Goal: Task Accomplishment & Management: Manage account settings

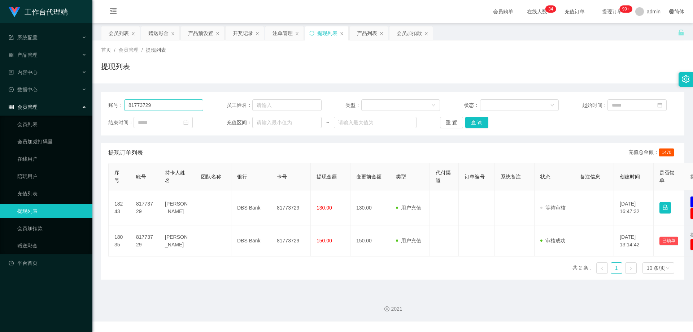
drag, startPoint x: 177, startPoint y: 106, endPoint x: 156, endPoint y: 103, distance: 21.6
click at [101, 103] on div "账号： 81773729 员工姓名： 类型： 状态： 起始时间： 结束时间： 充值区间： ~ 重 置 查 询" at bounding box center [392, 113] width 583 height 43
click at [131, 105] on input "-6122770" at bounding box center [163, 105] width 79 height 12
type input "6122770"
click at [483, 123] on button "查 询" at bounding box center [476, 123] width 23 height 12
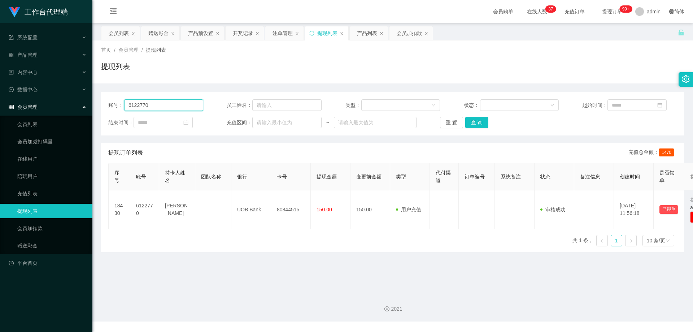
drag, startPoint x: 169, startPoint y: 106, endPoint x: 110, endPoint y: 103, distance: 58.9
click at [110, 103] on div "账号： 6122770" at bounding box center [155, 105] width 95 height 12
drag, startPoint x: 413, startPoint y: 37, endPoint x: 400, endPoint y: 46, distance: 16.6
click at [413, 37] on div "会员加扣款" at bounding box center [409, 33] width 25 height 14
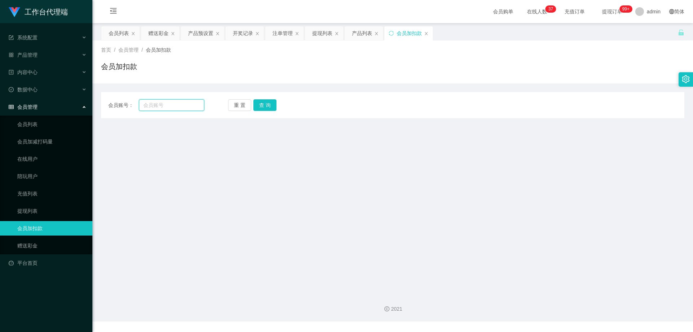
click at [164, 103] on input "text" at bounding box center [171, 105] width 65 height 12
paste input "6122770"
type input "6122770"
click at [261, 105] on button "查 询" at bounding box center [264, 105] width 23 height 12
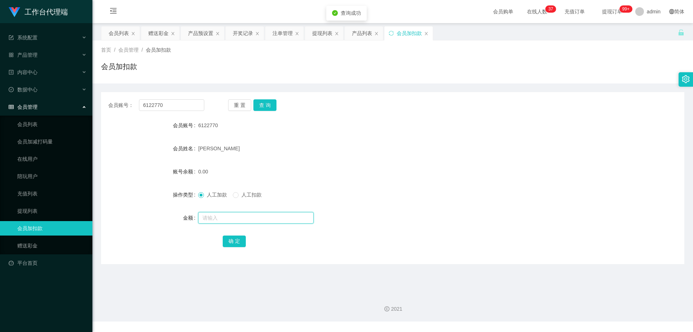
click at [229, 214] on input "text" at bounding box center [256, 218] width 116 height 12
type input "300"
click at [236, 238] on button "确 定" at bounding box center [234, 241] width 23 height 12
click at [391, 150] on div "[PERSON_NAME]" at bounding box center [368, 148] width 340 height 14
click at [202, 34] on div "产品预设置" at bounding box center [200, 33] width 25 height 14
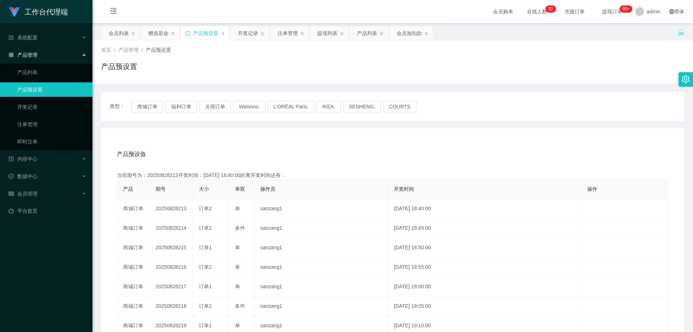
click at [190, 32] on icon "图标: sync" at bounding box center [187, 33] width 5 height 5
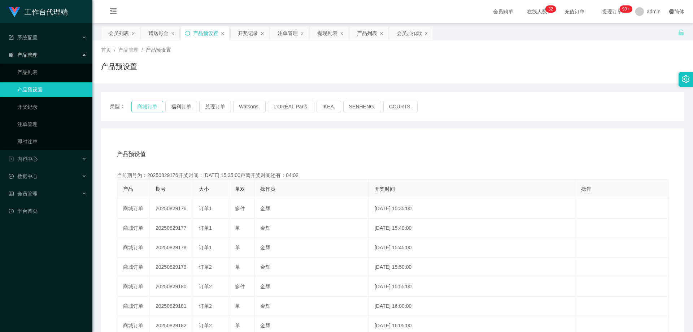
click at [142, 110] on button "商城订单" at bounding box center [147, 107] width 32 height 12
click at [186, 35] on icon "图标: sync" at bounding box center [187, 33] width 5 height 5
click at [282, 36] on div "注单管理" at bounding box center [288, 33] width 20 height 14
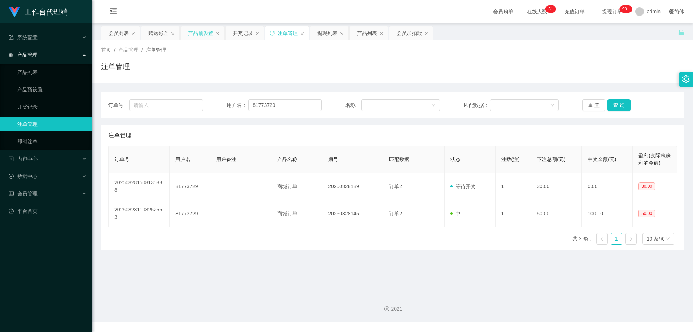
click at [199, 36] on div "产品预设置" at bounding box center [200, 33] width 25 height 14
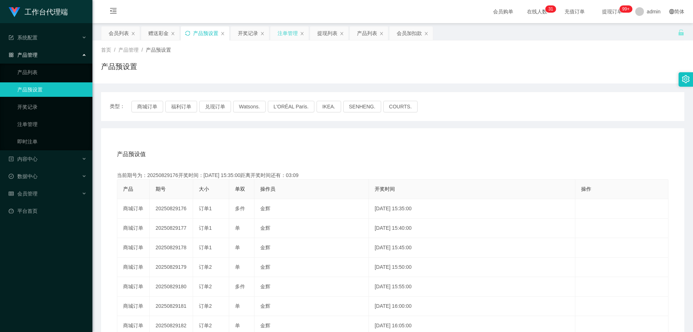
click at [284, 34] on div "注单管理" at bounding box center [288, 33] width 20 height 14
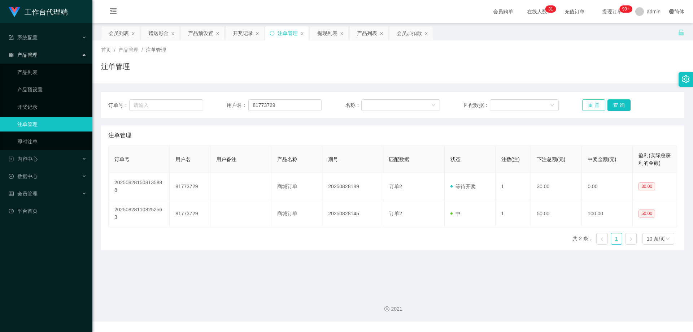
click at [593, 106] on button "重 置" at bounding box center [593, 105] width 23 height 12
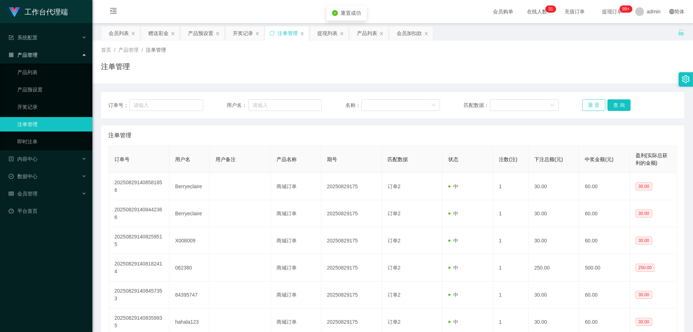
click at [593, 106] on button "重 置" at bounding box center [593, 105] width 23 height 12
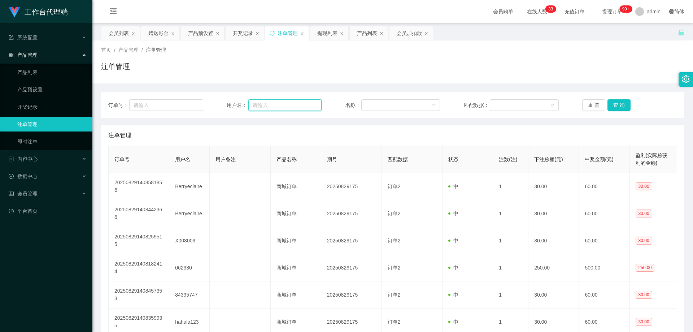
click at [264, 104] on input "text" at bounding box center [284, 105] width 73 height 12
paste input "6122770"
type input "6122770"
click at [613, 106] on button "查 询" at bounding box center [619, 105] width 23 height 12
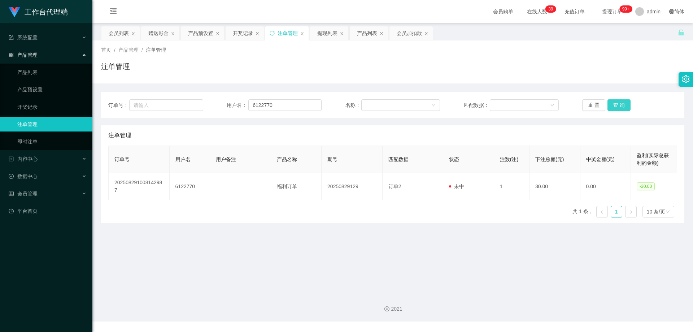
click at [618, 109] on button "查 询" at bounding box center [619, 105] width 23 height 12
click at [618, 106] on button "查 询" at bounding box center [619, 105] width 23 height 12
click at [618, 106] on div "重 置 查 询" at bounding box center [629, 105] width 95 height 12
click at [618, 106] on button "查 询" at bounding box center [619, 105] width 23 height 12
click at [618, 106] on div "重 置 查 询" at bounding box center [629, 105] width 95 height 12
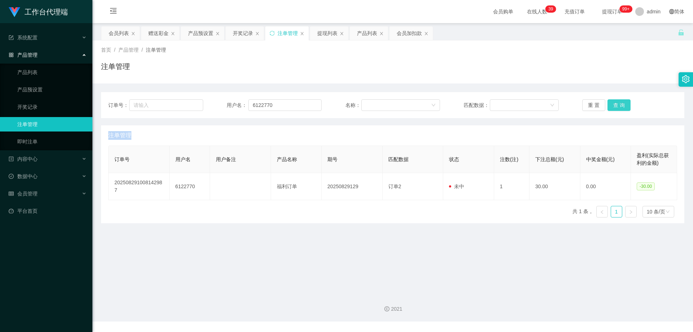
click at [623, 104] on button "查 询" at bounding box center [619, 105] width 23 height 12
click at [623, 104] on button "查 询" at bounding box center [623, 105] width 31 height 12
click at [623, 104] on div "重 置 查 询" at bounding box center [629, 105] width 95 height 12
click at [623, 104] on button "查 询" at bounding box center [619, 105] width 23 height 12
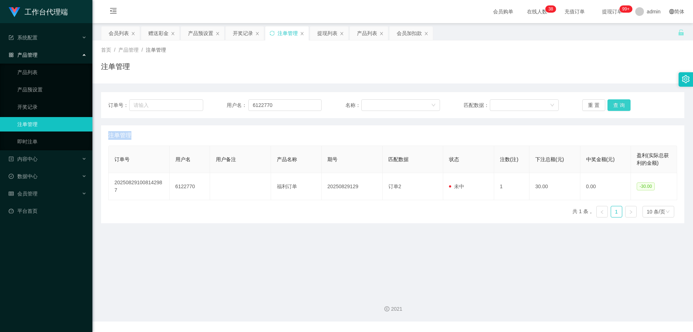
click at [623, 104] on div "重 置 查 询" at bounding box center [629, 105] width 95 height 12
click at [623, 104] on button "查 询" at bounding box center [619, 105] width 23 height 12
click at [621, 104] on button "查 询" at bounding box center [619, 105] width 23 height 12
click at [621, 104] on div "重 置 查 询" at bounding box center [629, 105] width 95 height 12
click at [621, 104] on button "查 询" at bounding box center [619, 105] width 23 height 12
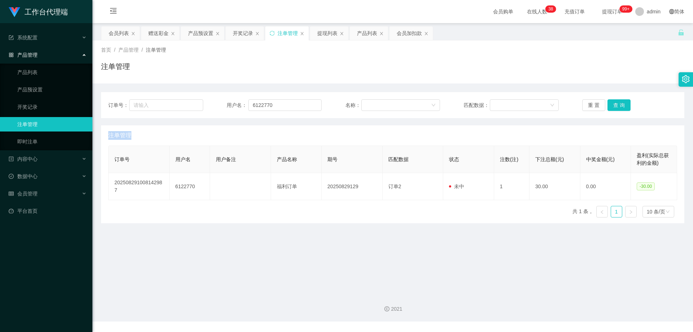
click at [621, 104] on div "重 置 查 询" at bounding box center [629, 105] width 95 height 12
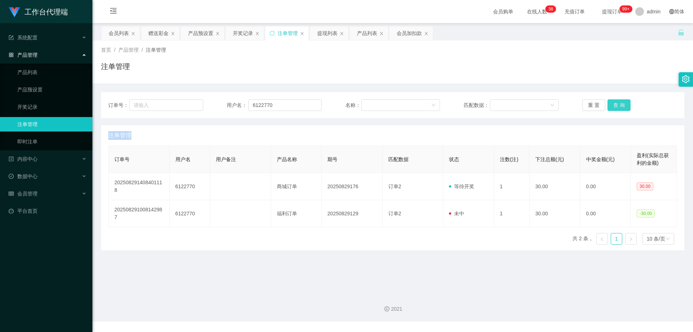
click at [621, 104] on button "查 询" at bounding box center [619, 105] width 23 height 12
click at [621, 104] on div "重 置 查 询" at bounding box center [629, 105] width 95 height 12
click at [621, 104] on button "查 询" at bounding box center [619, 105] width 23 height 12
click at [621, 104] on div "重 置 查 询" at bounding box center [629, 105] width 95 height 12
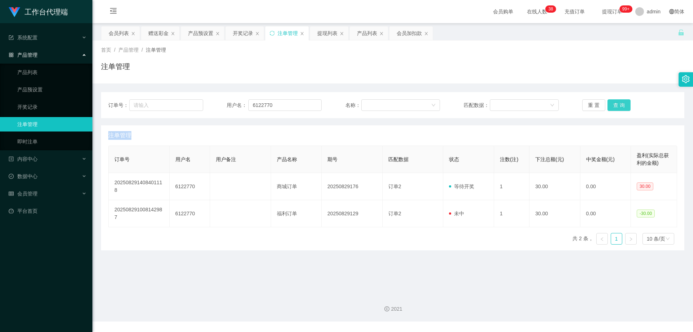
click at [621, 104] on button "查 询" at bounding box center [619, 105] width 23 height 12
click at [621, 104] on div "重 置 查 询" at bounding box center [629, 105] width 95 height 12
click at [621, 104] on button "查 询" at bounding box center [619, 105] width 23 height 12
click at [621, 104] on div "重 置 查 询" at bounding box center [629, 105] width 95 height 12
click at [621, 104] on button "查 询" at bounding box center [619, 105] width 23 height 12
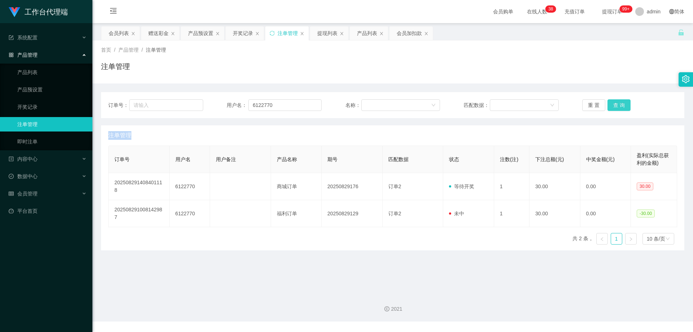
click at [621, 104] on div "重 置 查 询" at bounding box center [629, 105] width 95 height 12
click at [621, 104] on button "查 询" at bounding box center [619, 105] width 23 height 12
click at [621, 104] on div "重 置 查 询" at bounding box center [629, 105] width 95 height 12
click at [621, 104] on button "查 询" at bounding box center [619, 105] width 23 height 12
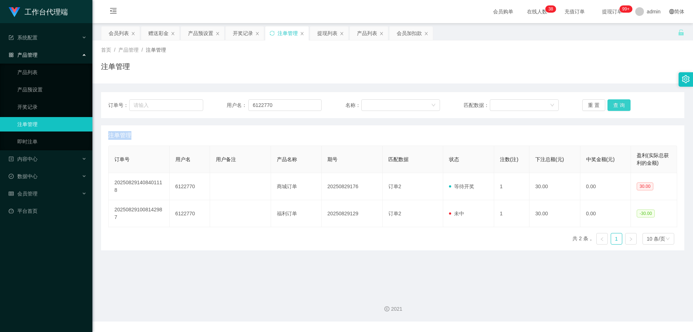
click at [621, 104] on div "重 置 查 询" at bounding box center [629, 105] width 95 height 12
click at [621, 104] on button "查 询" at bounding box center [619, 105] width 23 height 12
drag, startPoint x: 284, startPoint y: 103, endPoint x: 202, endPoint y: 103, distance: 82.3
click at [202, 103] on div "订单号： 用户名： 6122770 名称： 匹配数据： 重 置 查 询" at bounding box center [392, 105] width 569 height 12
click at [406, 35] on div "会员加扣款" at bounding box center [409, 33] width 25 height 14
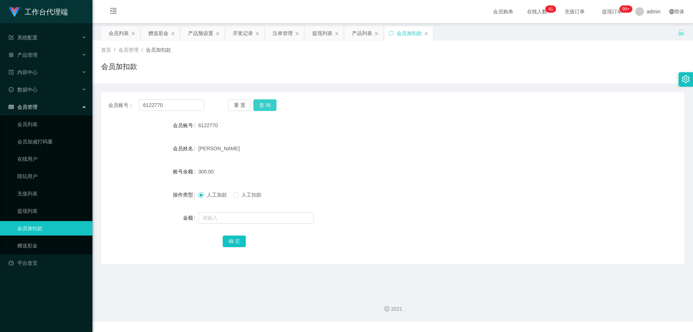
click at [267, 104] on button "查 询" at bounding box center [264, 105] width 23 height 12
click at [225, 218] on input "text" at bounding box center [256, 218] width 116 height 12
type input "6"
type input "30"
click at [234, 241] on button "确 定" at bounding box center [234, 241] width 23 height 12
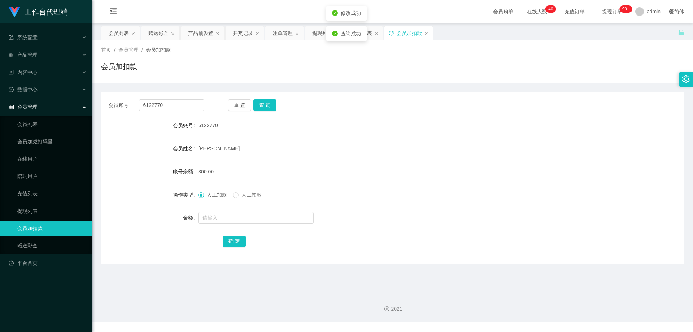
click at [391, 34] on icon "图标: sync" at bounding box center [391, 33] width 5 height 5
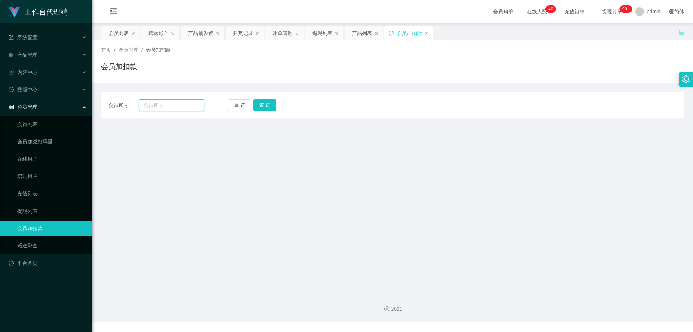
click at [173, 104] on input "text" at bounding box center [171, 105] width 65 height 12
paste input "6122770"
type input "6122770"
click at [267, 106] on button "查 询" at bounding box center [264, 105] width 23 height 12
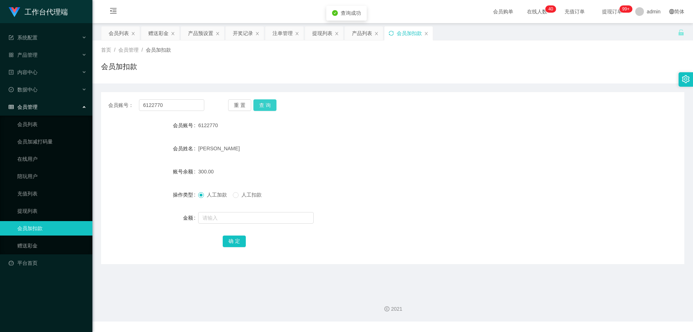
drag, startPoint x: 260, startPoint y: 107, endPoint x: 287, endPoint y: 106, distance: 26.7
click at [260, 107] on button "查 询" at bounding box center [264, 105] width 23 height 12
drag, startPoint x: 134, startPoint y: 106, endPoint x: 120, endPoint y: 105, distance: 13.8
click at [120, 105] on div "会员账号： 6122770" at bounding box center [156, 105] width 96 height 12
drag, startPoint x: 115, startPoint y: 32, endPoint x: 119, endPoint y: 34, distance: 4.7
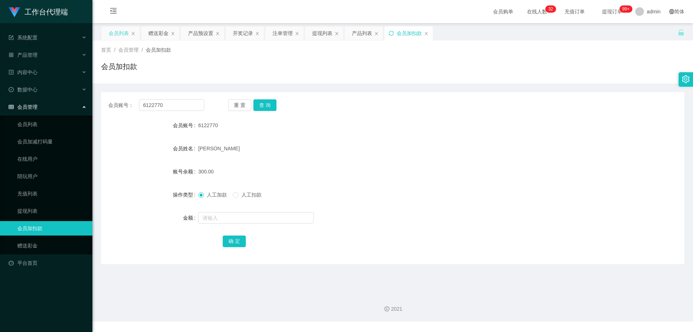
click at [115, 32] on div "会员列表" at bounding box center [119, 33] width 20 height 14
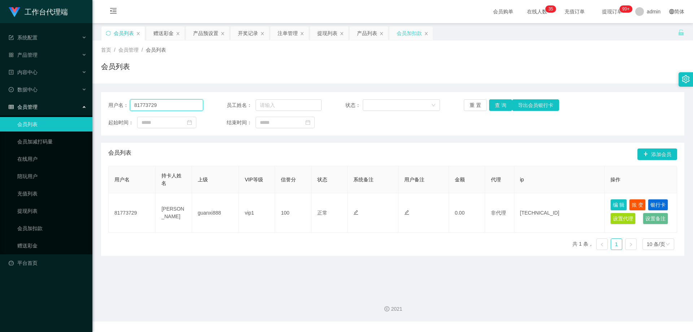
drag, startPoint x: 148, startPoint y: 104, endPoint x: 178, endPoint y: 104, distance: 30.0
click at [139, 104] on input "81773729" at bounding box center [166, 105] width 73 height 12
paste input "6122770"
drag, startPoint x: 162, startPoint y: 104, endPoint x: 119, endPoint y: 102, distance: 42.6
click at [118, 102] on div "用户名： 816122770" at bounding box center [155, 105] width 95 height 12
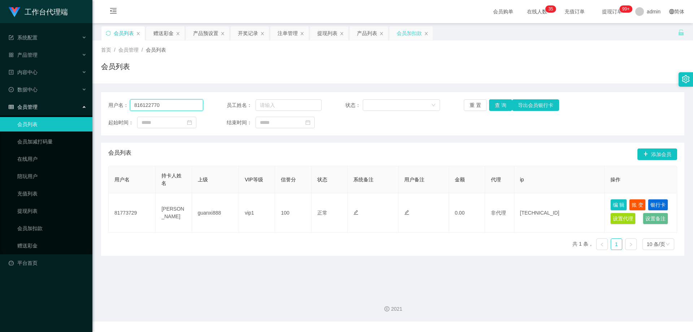
paste input "text"
type input "6122770"
click at [494, 105] on button "查 询" at bounding box center [500, 105] width 23 height 12
click at [499, 106] on button "查 询" at bounding box center [500, 105] width 23 height 12
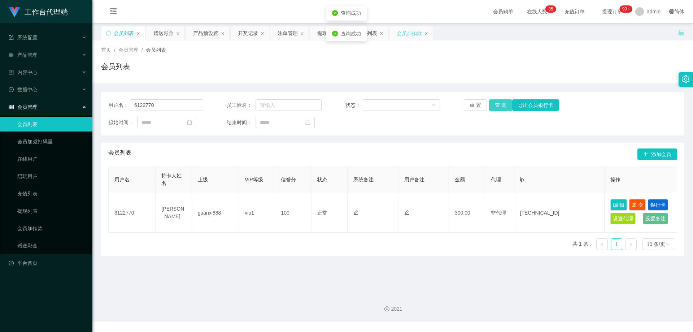
click at [497, 106] on button "查 询" at bounding box center [500, 105] width 23 height 12
click at [288, 33] on div "注单管理" at bounding box center [288, 33] width 20 height 14
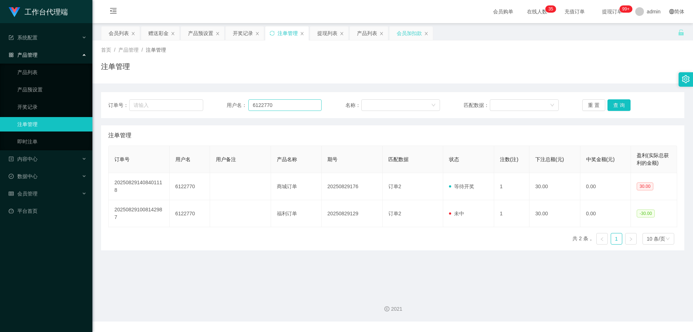
click at [284, 100] on div "订单号： 用户名： 6122770 名称： 匹配数据： 重 置 查 询" at bounding box center [392, 105] width 583 height 26
drag, startPoint x: 284, startPoint y: 103, endPoint x: 215, endPoint y: 102, distance: 69.3
click at [215, 102] on div "订单号： 用户名： 6122770 名称： 匹配数据： 重 置 查 询" at bounding box center [392, 105] width 569 height 12
click at [124, 34] on div "会员列表" at bounding box center [119, 33] width 20 height 14
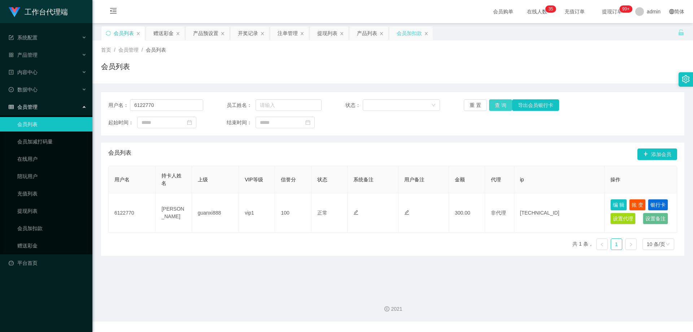
click at [496, 101] on button "查 询" at bounding box center [500, 105] width 23 height 12
click at [496, 104] on button "查 询" at bounding box center [500, 105] width 23 height 12
click at [496, 104] on div "重 置 查 询 导出会员银行卡" at bounding box center [511, 105] width 95 height 12
click at [496, 104] on button "查 询" at bounding box center [500, 105] width 23 height 12
click at [496, 104] on div "重 置 查 询 导出会员银行卡" at bounding box center [511, 105] width 95 height 12
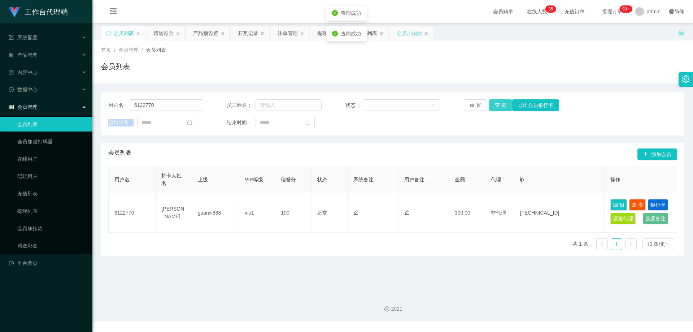
click at [496, 104] on button "查 询" at bounding box center [500, 105] width 23 height 12
click at [496, 104] on div "重 置 查 询 导出会员银行卡" at bounding box center [511, 105] width 95 height 12
click at [388, 134] on div "用户名： 6122770 员工姓名： 状态： 重 置 查 询 导出会员银行卡 起始时间： 结束时间：" at bounding box center [392, 113] width 583 height 43
click at [465, 70] on div "会员列表" at bounding box center [392, 69] width 583 height 17
click at [496, 106] on button "查 询" at bounding box center [500, 105] width 23 height 12
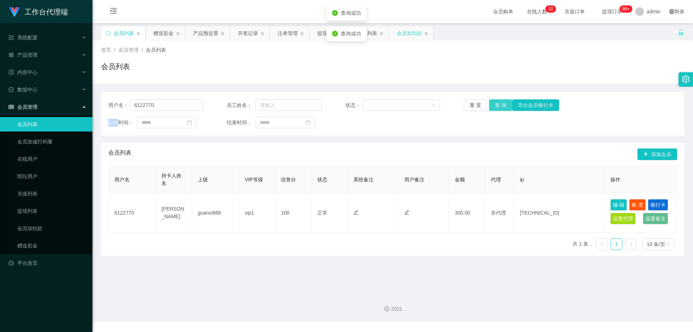
click at [496, 106] on div "重 置 查 询 导出会员银行卡" at bounding box center [511, 105] width 95 height 12
click at [496, 106] on button "查 询" at bounding box center [500, 105] width 23 height 12
drag, startPoint x: 289, startPoint y: 34, endPoint x: 292, endPoint y: 36, distance: 4.3
click at [289, 34] on div "注单管理" at bounding box center [288, 33] width 20 height 14
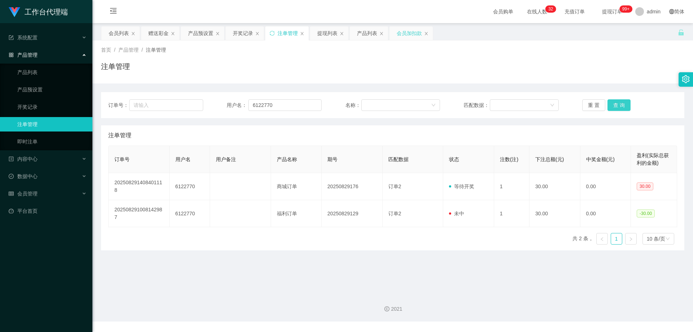
click at [611, 106] on button "查 询" at bounding box center [619, 105] width 23 height 12
click at [617, 105] on button "查 询" at bounding box center [619, 105] width 23 height 12
click at [406, 32] on div "会员加扣款" at bounding box center [409, 33] width 25 height 14
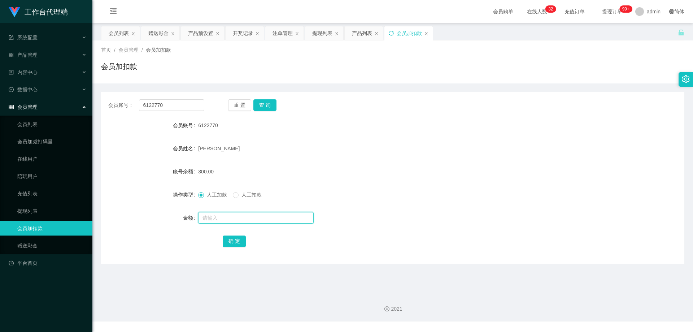
click at [216, 217] on input "text" at bounding box center [256, 218] width 116 height 12
type input "90"
click at [241, 237] on button "确 定" at bounding box center [234, 241] width 23 height 12
drag, startPoint x: 161, startPoint y: 103, endPoint x: 93, endPoint y: 101, distance: 67.9
click at [93, 101] on main "关闭左侧 关闭右侧 关闭其它 刷新页面 会员列表 赠送彩金 产品预设置 开奖记录 注单管理 提现列表 产品列表 会员加扣款 首页 / 会员管理 / 会员加扣款…" at bounding box center [392, 155] width 601 height 265
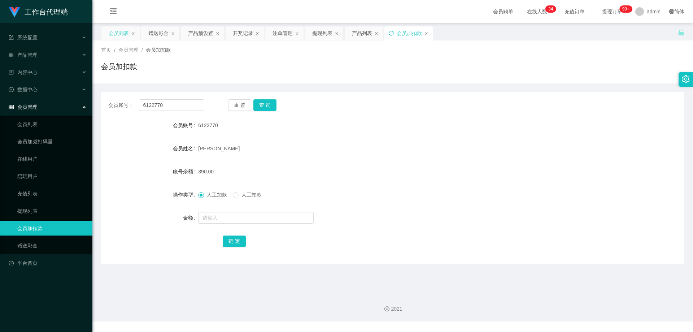
click at [119, 32] on div "会员列表" at bounding box center [119, 33] width 20 height 14
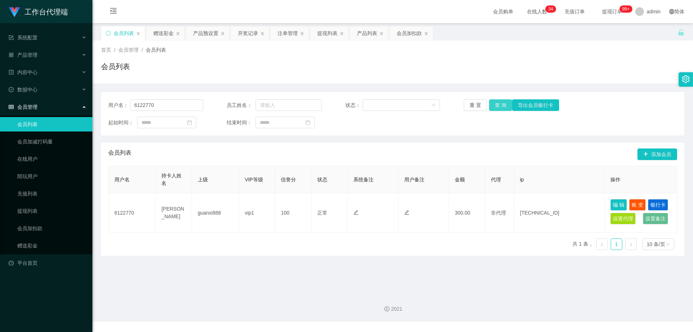
click at [500, 107] on button "查 询" at bounding box center [500, 105] width 23 height 12
click at [496, 105] on button "查 询" at bounding box center [500, 105] width 23 height 12
click at [600, 11] on span "提现订单 99+" at bounding box center [612, 11] width 27 height 5
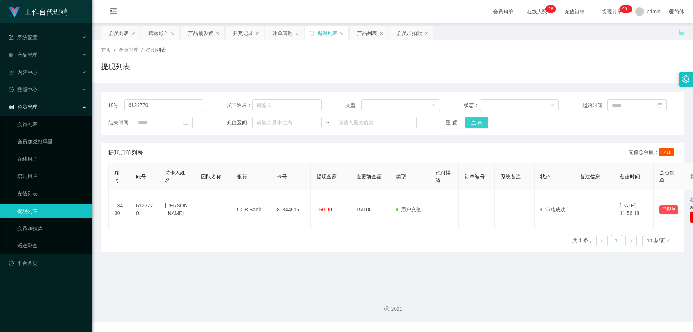
click at [479, 122] on button "查 询" at bounding box center [476, 123] width 23 height 12
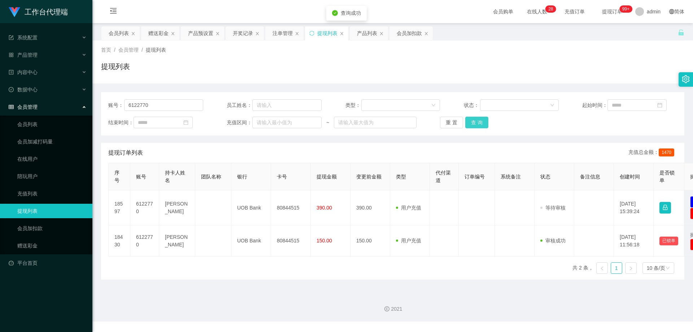
click at [477, 122] on button "查 询" at bounding box center [476, 123] width 23 height 12
click at [477, 125] on button "查 询" at bounding box center [476, 123] width 23 height 12
